Goal: Task Accomplishment & Management: Use online tool/utility

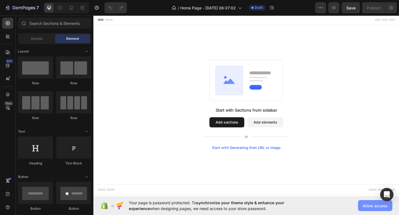
click at [361, 203] on button "Allow access" at bounding box center [375, 206] width 34 height 11
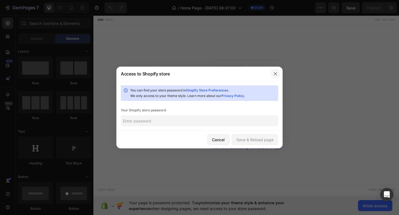
click at [278, 71] on button "button" at bounding box center [275, 74] width 9 height 9
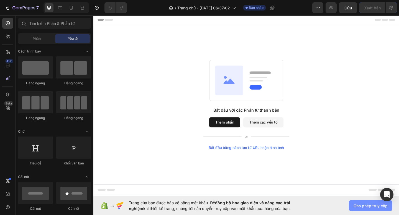
click at [358, 206] on font "Cho phép truy cập" at bounding box center [370, 206] width 34 height 5
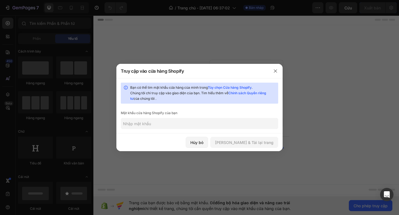
click at [213, 124] on input "text" at bounding box center [199, 123] width 157 height 11
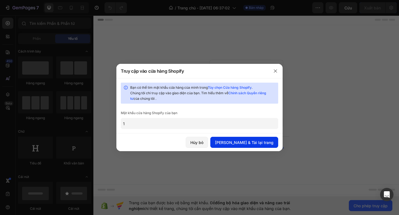
type input "1"
click at [252, 145] on font "[PERSON_NAME] & Tải lại trang" at bounding box center [244, 143] width 58 height 6
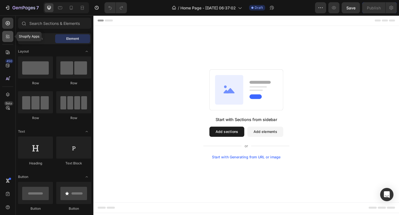
click at [4, 32] on div at bounding box center [7, 36] width 11 height 11
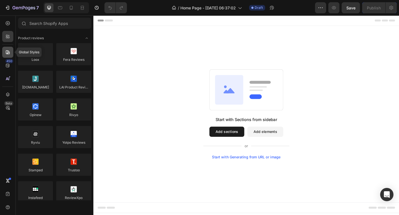
click at [9, 54] on icon at bounding box center [8, 53] width 6 height 6
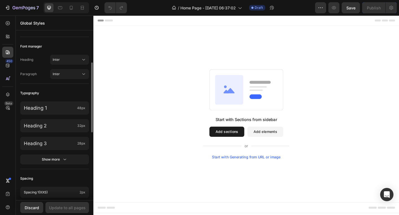
scroll to position [79, 0]
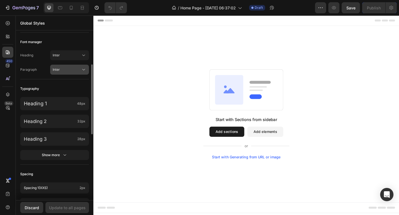
click at [85, 68] on icon at bounding box center [84, 70] width 6 height 6
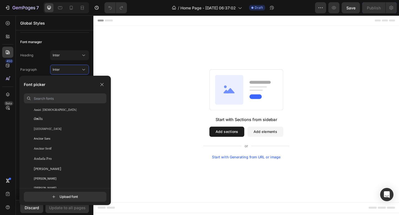
scroll to position [860, 0]
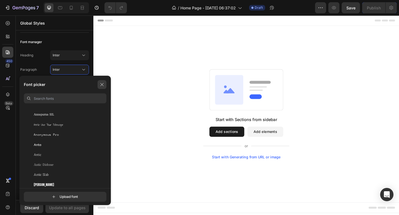
click at [102, 83] on icon "button" at bounding box center [102, 85] width 4 height 4
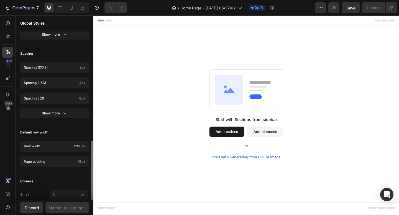
scroll to position [193, 0]
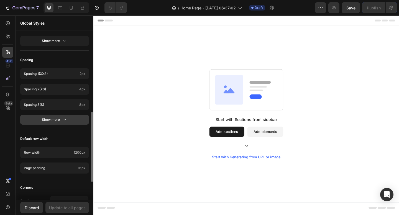
click at [69, 123] on button "Show more" at bounding box center [54, 120] width 69 height 10
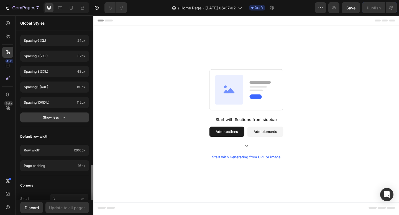
scroll to position [345, 0]
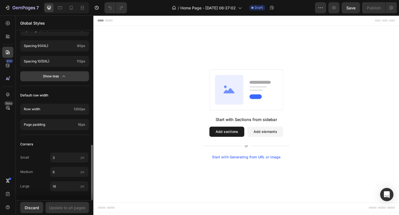
click at [69, 73] on button "Show less" at bounding box center [54, 76] width 69 height 10
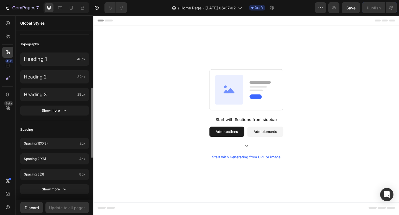
scroll to position [157, 0]
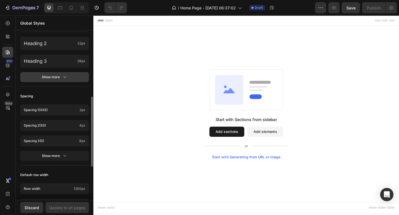
click at [50, 79] on div "Show more" at bounding box center [55, 78] width 26 height 6
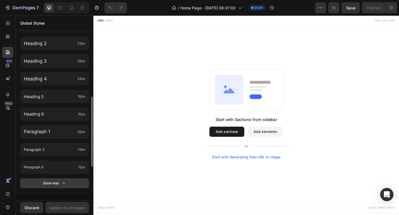
click at [63, 182] on icon "button" at bounding box center [64, 184] width 6 height 6
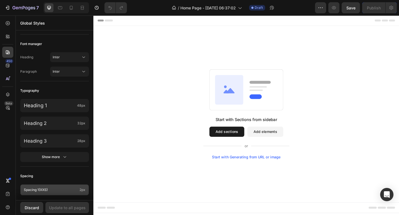
scroll to position [0, 0]
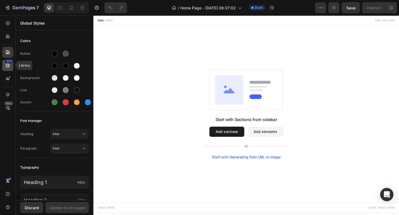
click at [5, 65] on icon at bounding box center [8, 66] width 6 height 6
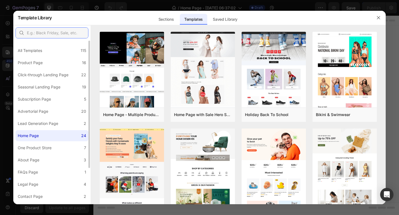
click at [66, 32] on input "text" at bounding box center [52, 32] width 73 height 11
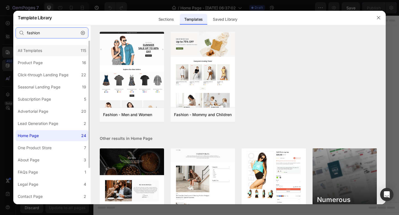
type input "fashion"
click at [60, 47] on div "All Templates 115" at bounding box center [52, 50] width 73 height 11
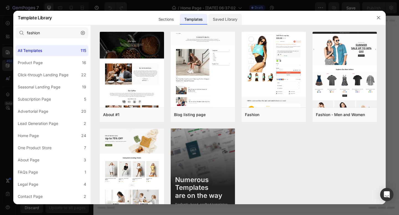
click at [224, 21] on div "Saved Library" at bounding box center [225, 19] width 34 height 11
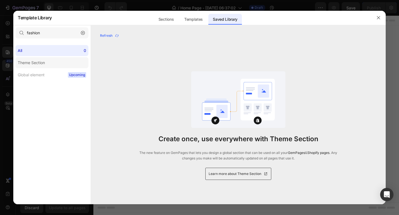
click at [82, 61] on label "Theme Section" at bounding box center [52, 62] width 73 height 11
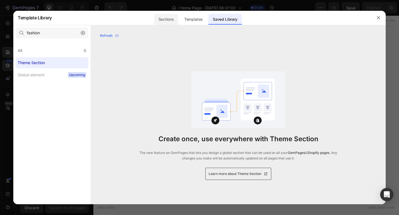
click at [171, 20] on div "Sections" at bounding box center [166, 19] width 24 height 11
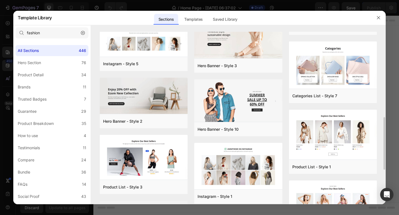
scroll to position [393, 0]
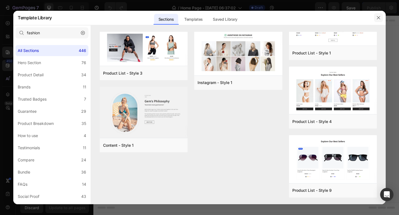
click at [379, 17] on icon "button" at bounding box center [378, 18] width 4 height 4
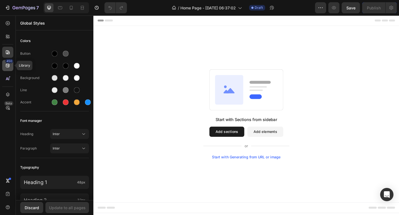
click at [7, 67] on icon at bounding box center [8, 66] width 4 height 4
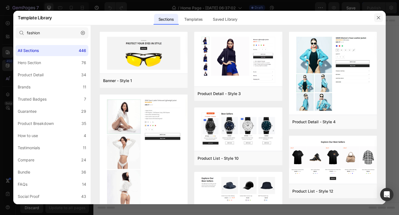
click at [381, 16] on button "button" at bounding box center [378, 17] width 9 height 9
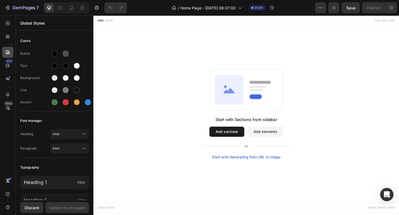
click at [9, 54] on icon at bounding box center [8, 52] width 4 height 4
click at [9, 78] on icon at bounding box center [8, 79] width 6 height 6
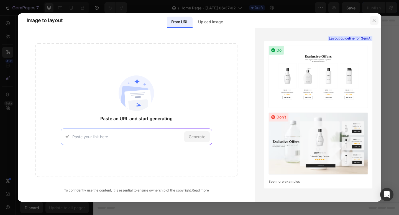
click at [376, 19] on button "button" at bounding box center [374, 20] width 9 height 9
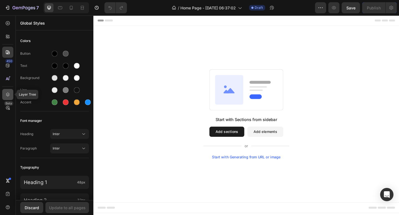
click at [9, 96] on icon at bounding box center [8, 95] width 6 height 6
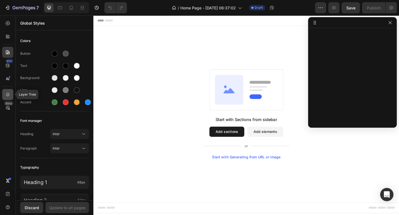
click at [7, 96] on icon at bounding box center [8, 95] width 6 height 6
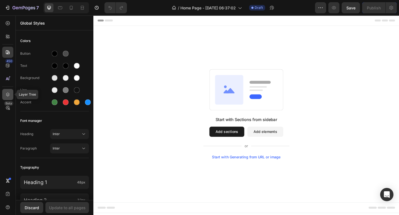
click at [7, 96] on icon at bounding box center [8, 95] width 6 height 6
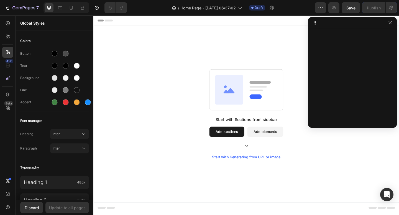
click at [317, 24] on div at bounding box center [352, 22] width 89 height 11
click at [314, 24] on icon at bounding box center [314, 24] width 1 height 1
click at [314, 21] on icon at bounding box center [314, 21] width 1 height 1
click at [9, 95] on icon at bounding box center [8, 95] width 6 height 6
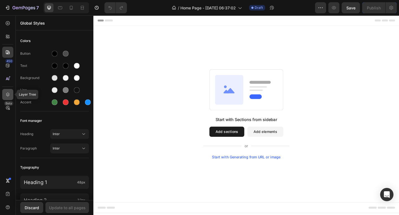
click at [9, 95] on icon at bounding box center [8, 95] width 6 height 6
